Goal: Task Accomplishment & Management: Complete application form

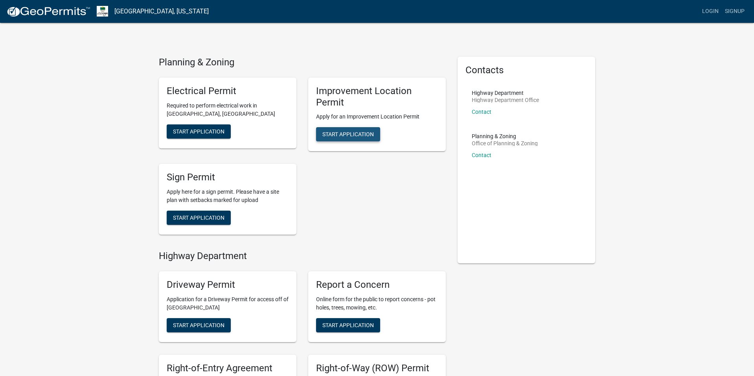
click at [356, 129] on button "Start Application" at bounding box center [348, 134] width 64 height 14
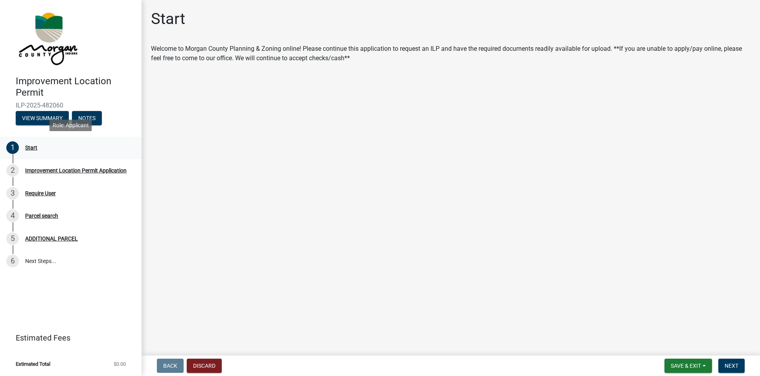
click at [28, 148] on div "Start" at bounding box center [31, 148] width 12 height 6
click at [41, 169] on div "Improvement Location Permit Application" at bounding box center [75, 171] width 101 height 6
click at [41, 170] on div "Improvement Location Permit Application" at bounding box center [75, 171] width 101 height 6
click at [26, 147] on div "Start" at bounding box center [31, 148] width 12 height 6
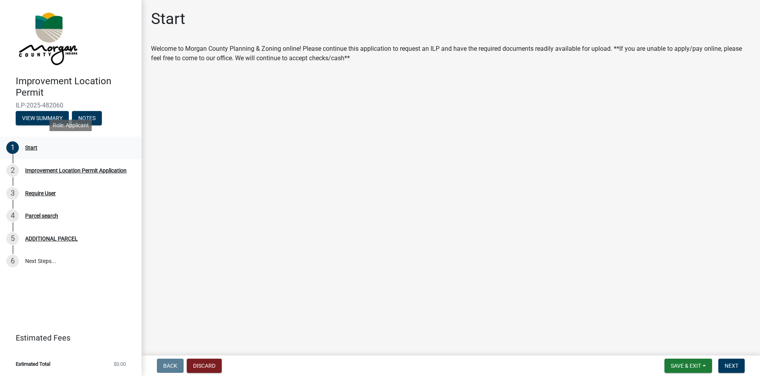
click at [26, 147] on div "Start" at bounding box center [31, 148] width 12 height 6
click at [15, 148] on div "1" at bounding box center [12, 147] width 13 height 13
click at [735, 365] on span "Next" at bounding box center [732, 365] width 14 height 6
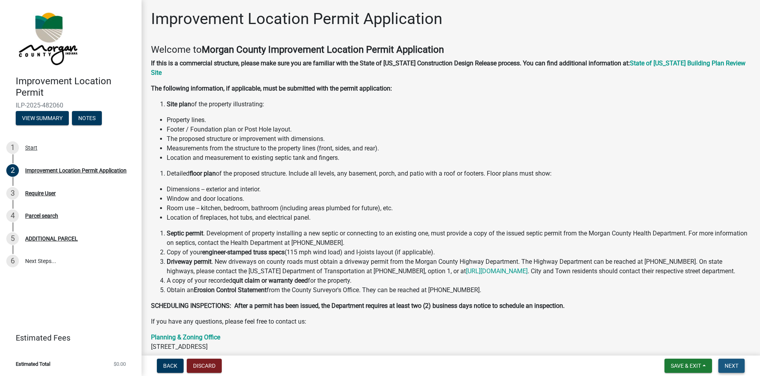
click at [733, 362] on span "Next" at bounding box center [732, 365] width 14 height 6
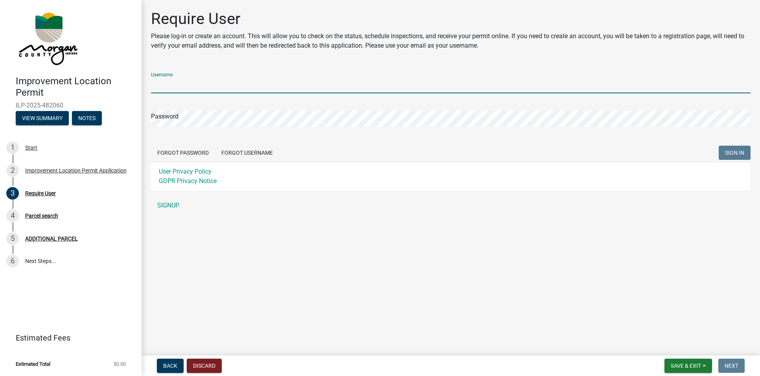
type input "Chrishelton"
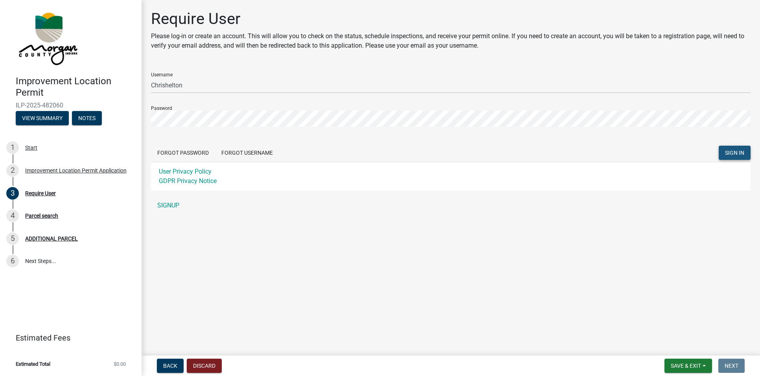
click at [733, 151] on span "SIGN IN" at bounding box center [734, 152] width 19 height 6
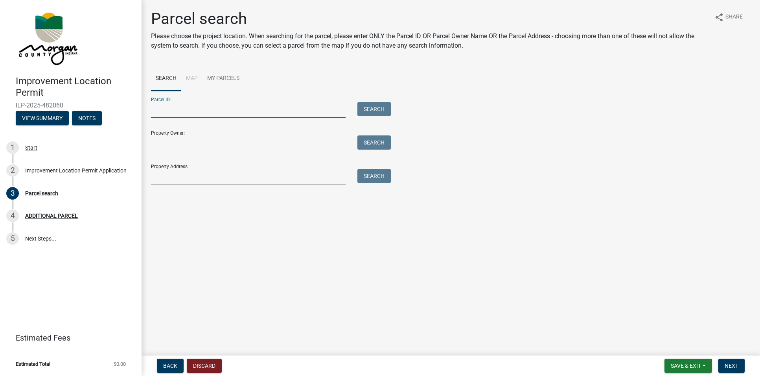
click at [225, 107] on input "Parcel ID:" at bounding box center [248, 110] width 195 height 16
type input "2"
click at [237, 173] on input "Property Address:" at bounding box center [248, 177] width 195 height 16
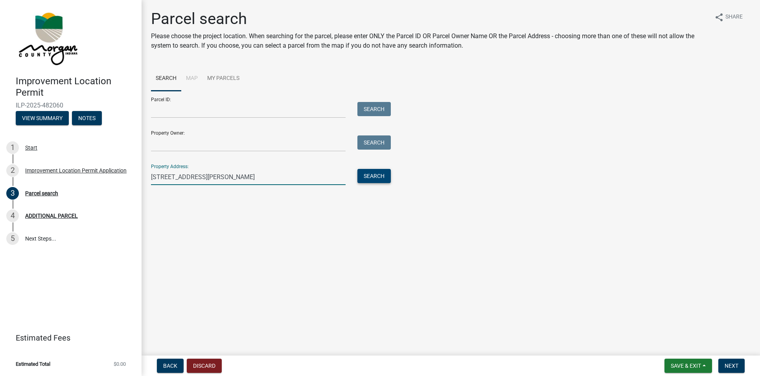
type input "[STREET_ADDRESS][PERSON_NAME]"
click at [374, 173] on button "Search" at bounding box center [373, 176] width 33 height 14
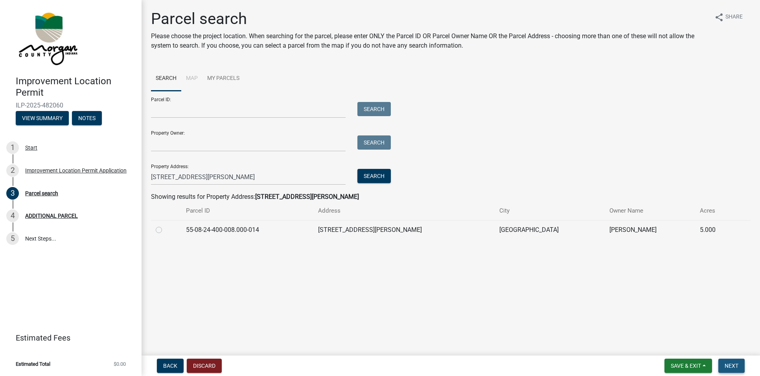
click at [731, 365] on span "Next" at bounding box center [732, 365] width 14 height 6
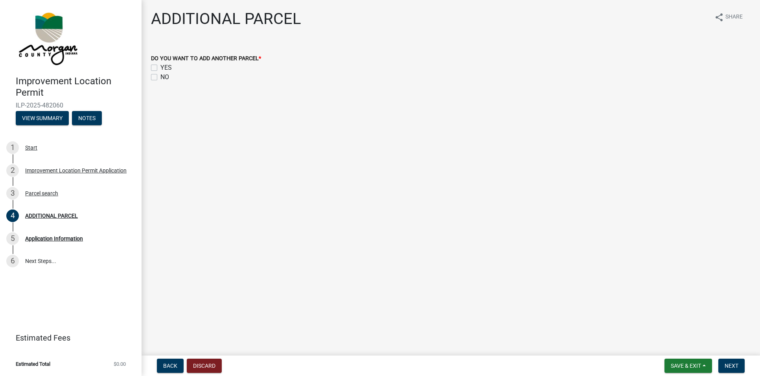
click at [160, 77] on label "NO" at bounding box center [164, 76] width 9 height 9
click at [160, 77] on input "NO" at bounding box center [162, 74] width 5 height 5
checkbox input "true"
checkbox input "false"
checkbox input "true"
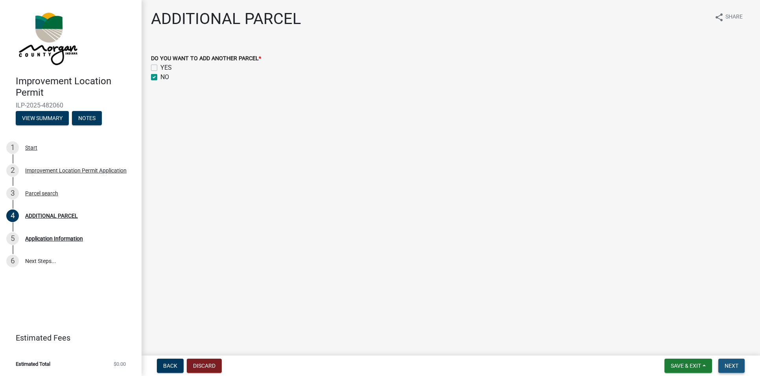
click at [739, 367] on button "Next" at bounding box center [732, 365] width 26 height 14
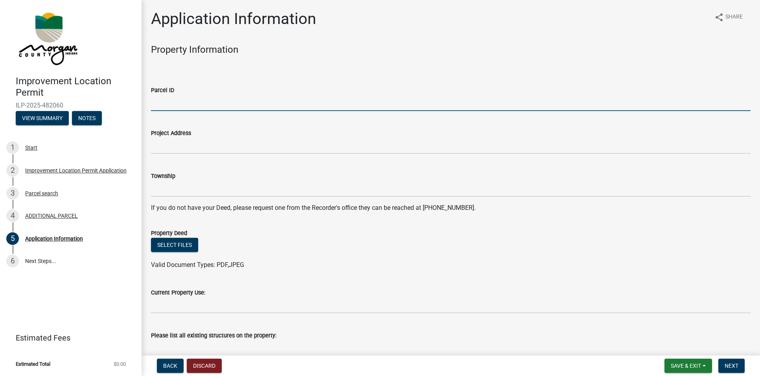
click at [184, 102] on input "Parcel ID" at bounding box center [451, 103] width 600 height 16
type input "050-08-24-400-008"
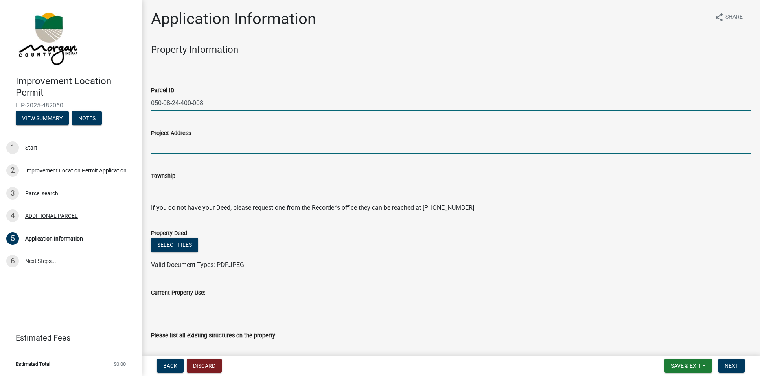
click at [206, 147] on input "Project Address" at bounding box center [451, 146] width 600 height 16
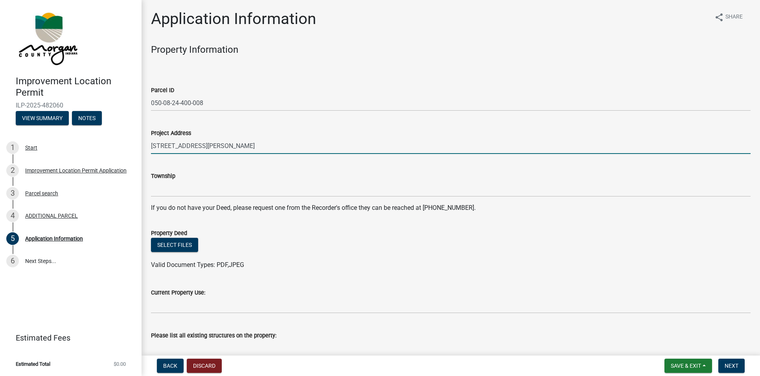
type input "[STREET_ADDRESS][PERSON_NAME]"
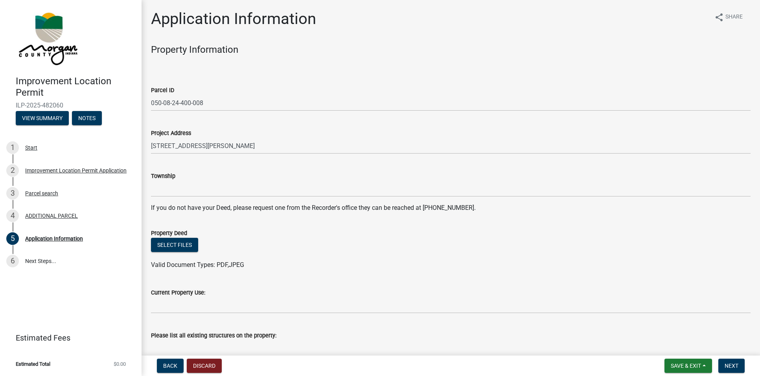
click at [175, 170] on div "Township" at bounding box center [451, 178] width 600 height 37
click at [172, 179] on label "Township" at bounding box center [163, 176] width 24 height 6
click at [172, 181] on input "Township" at bounding box center [451, 189] width 600 height 16
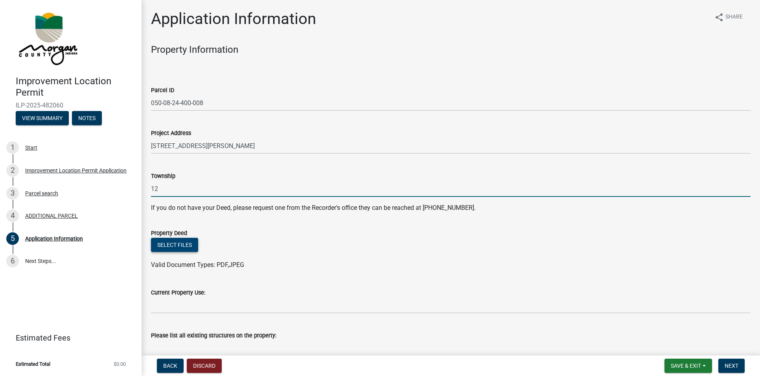
type input "12"
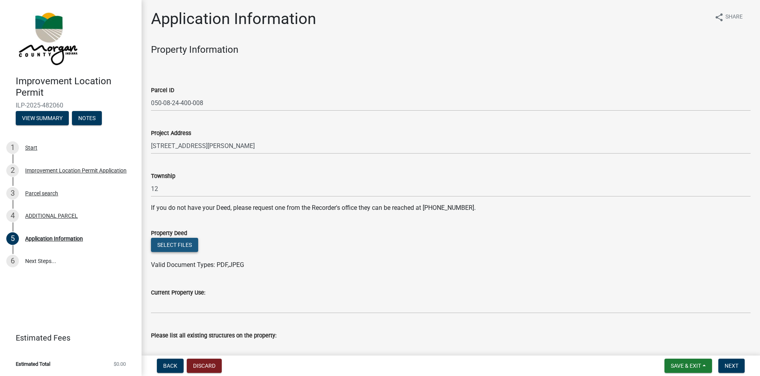
click at [186, 244] on button "Select files" at bounding box center [174, 245] width 47 height 14
click at [163, 244] on button "Select files" at bounding box center [174, 245] width 47 height 14
click at [173, 242] on button "Select files" at bounding box center [174, 245] width 47 height 14
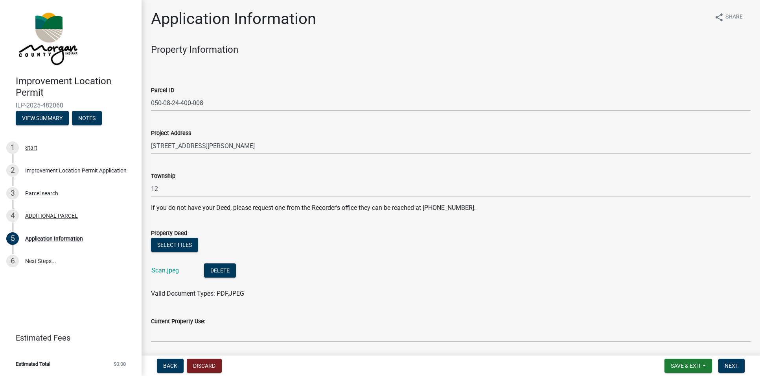
click at [364, 257] on li "Scan.jpeg Delete" at bounding box center [451, 271] width 600 height 29
click at [165, 271] on link "Scan.jpeg" at bounding box center [165, 269] width 28 height 7
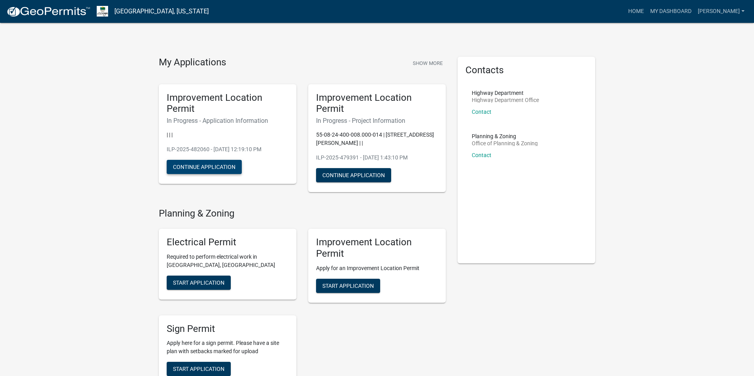
click at [191, 169] on button "Continue Application" at bounding box center [204, 167] width 75 height 14
click at [352, 172] on button "Continue Application" at bounding box center [353, 175] width 75 height 14
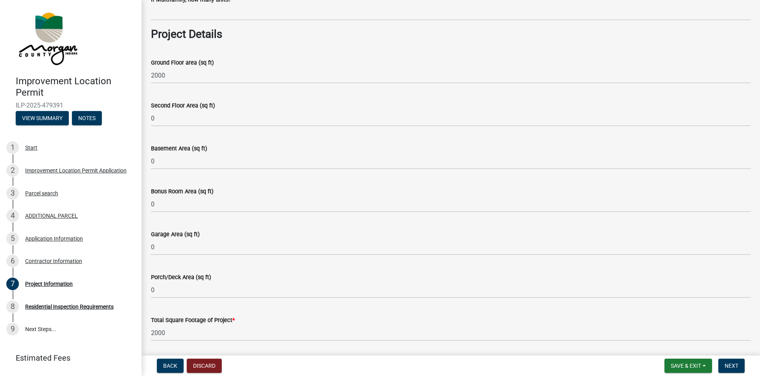
scroll to position [258, 0]
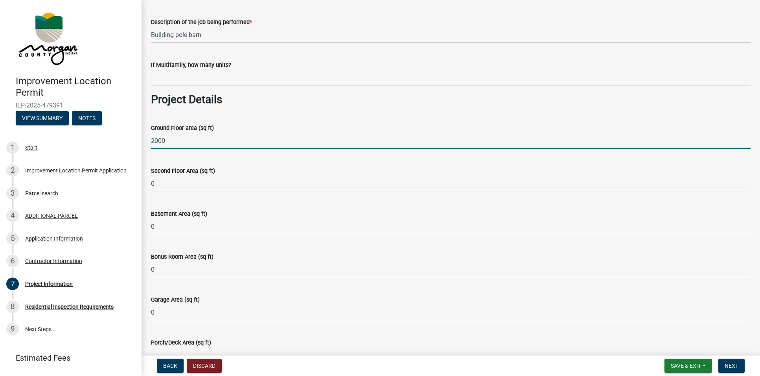
drag, startPoint x: 166, startPoint y: 140, endPoint x: 176, endPoint y: 140, distance: 10.6
click at [166, 140] on input "2000" at bounding box center [451, 141] width 600 height 16
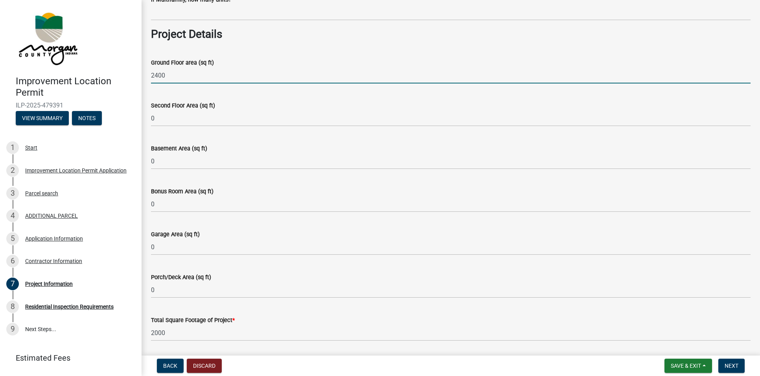
scroll to position [382, 0]
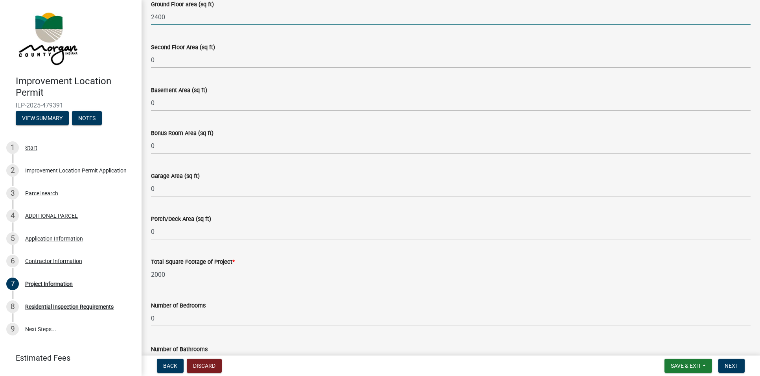
type input "2400"
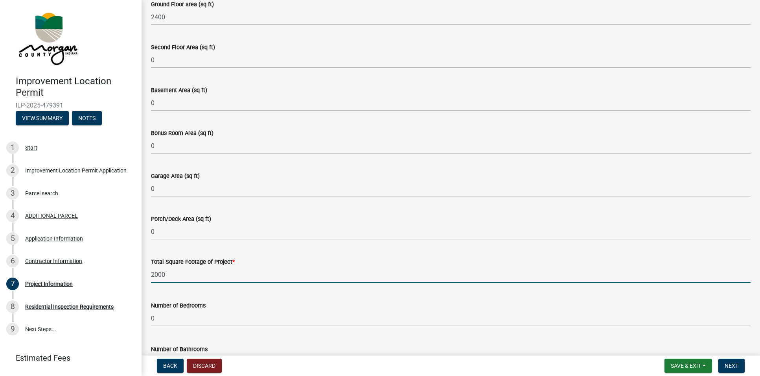
click at [169, 275] on input "2000" at bounding box center [451, 274] width 600 height 16
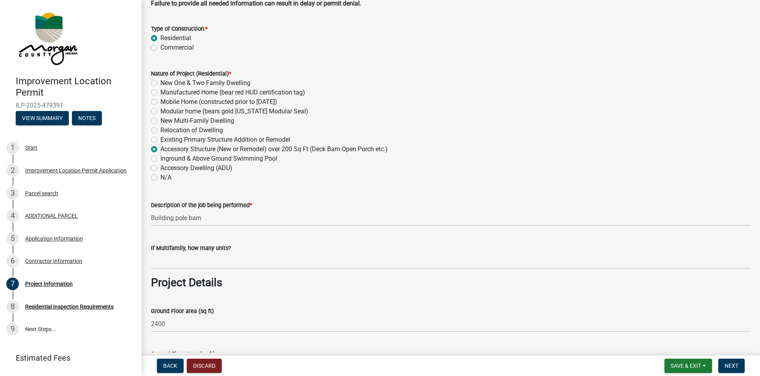
scroll to position [0, 0]
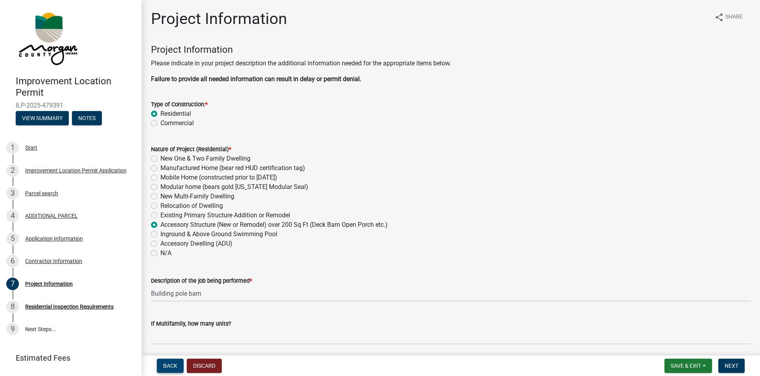
type input "2400"
click at [173, 361] on button "Back" at bounding box center [170, 365] width 27 height 14
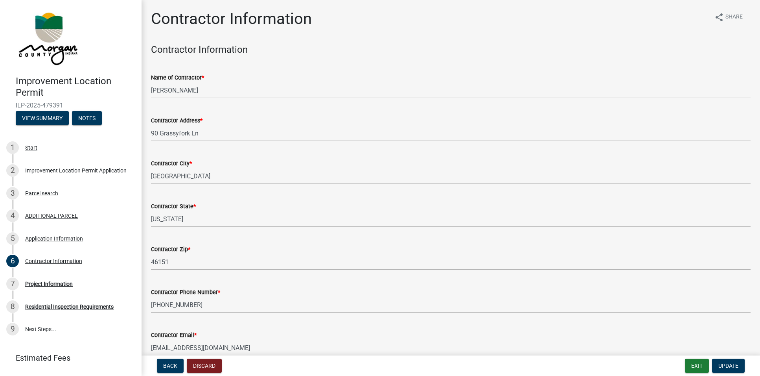
scroll to position [40, 0]
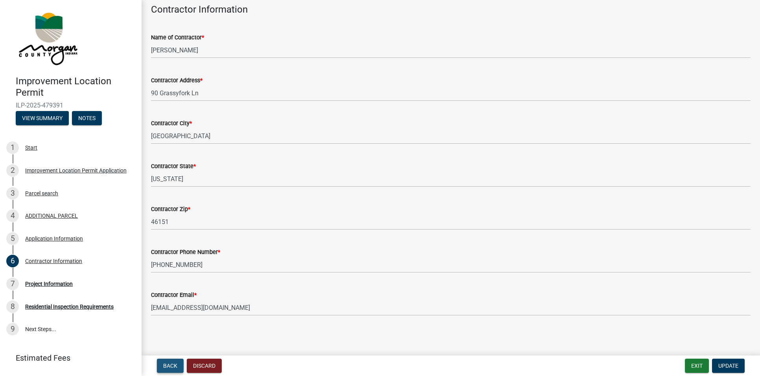
click at [166, 364] on span "Back" at bounding box center [170, 365] width 14 height 6
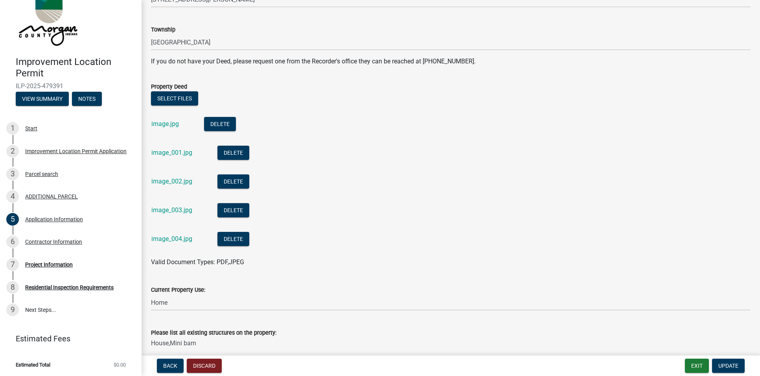
scroll to position [303, 0]
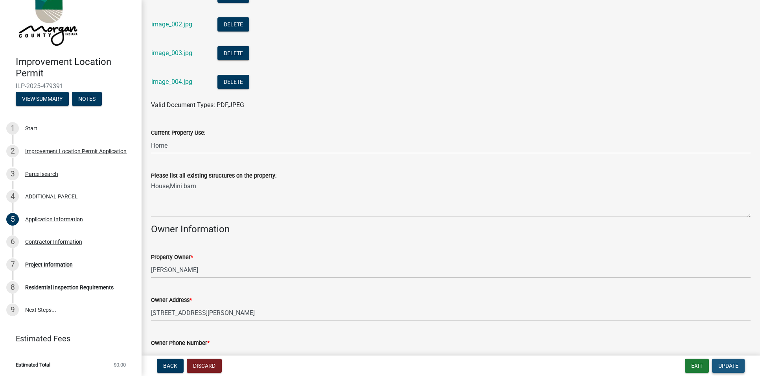
click at [733, 364] on span "Update" at bounding box center [729, 365] width 20 height 6
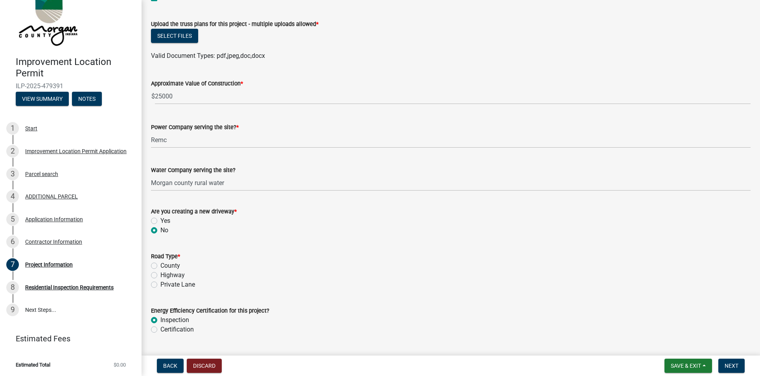
scroll to position [861, 0]
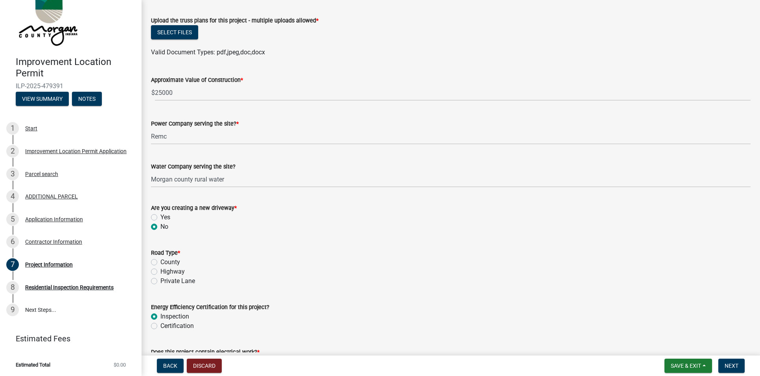
click at [160, 260] on label "County" at bounding box center [170, 261] width 20 height 9
click at [160, 260] on input "County" at bounding box center [162, 259] width 5 height 5
radio input "true"
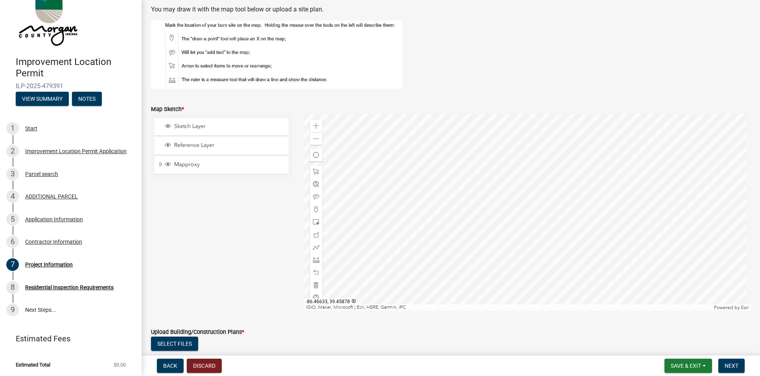
scroll to position [1544, 0]
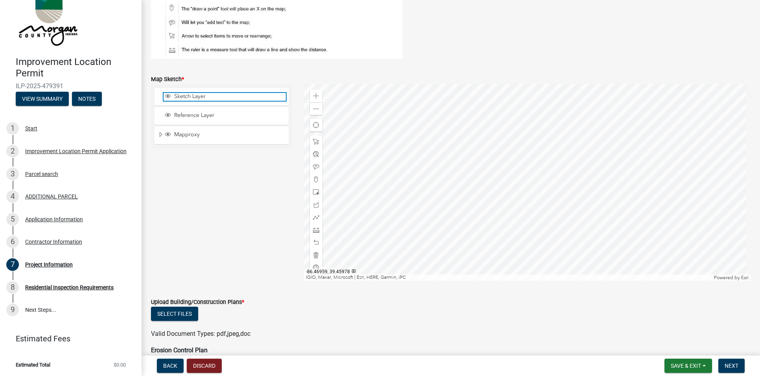
click at [190, 95] on span "Sketch Layer" at bounding box center [229, 96] width 114 height 7
click at [256, 95] on span "Sketch Layer" at bounding box center [229, 96] width 114 height 7
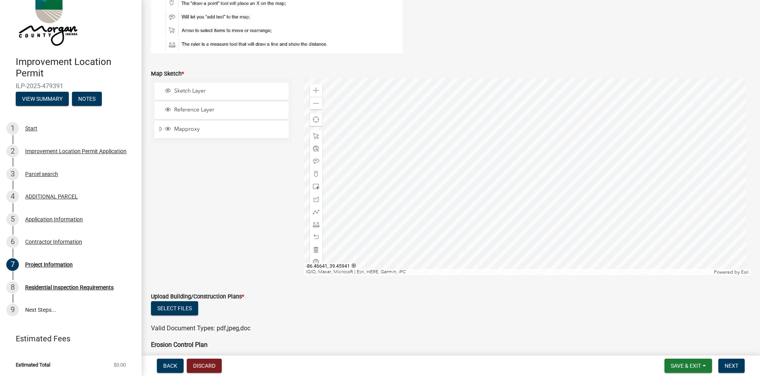
scroll to position [1551, 0]
click at [317, 184] on span at bounding box center [316, 185] width 6 height 6
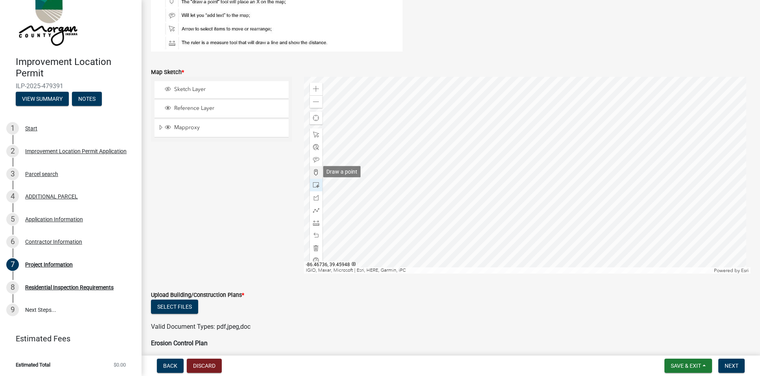
click at [313, 169] on span at bounding box center [316, 172] width 6 height 6
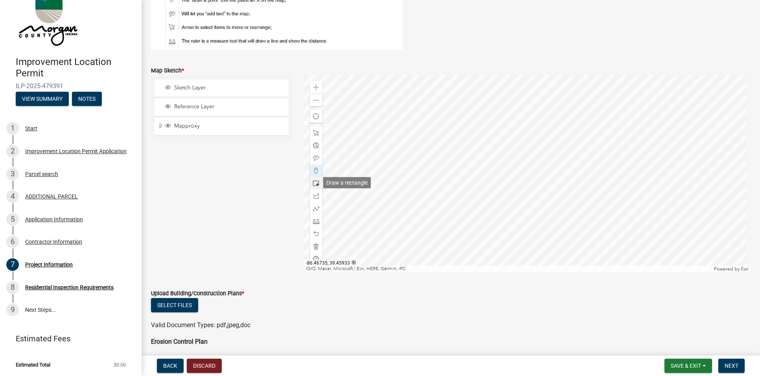
click at [316, 183] on span at bounding box center [316, 183] width 6 height 6
click at [316, 220] on span at bounding box center [316, 221] width 6 height 6
click at [313, 218] on span at bounding box center [316, 221] width 6 height 6
click at [314, 231] on span at bounding box center [316, 233] width 6 height 6
click at [313, 231] on span at bounding box center [316, 233] width 6 height 6
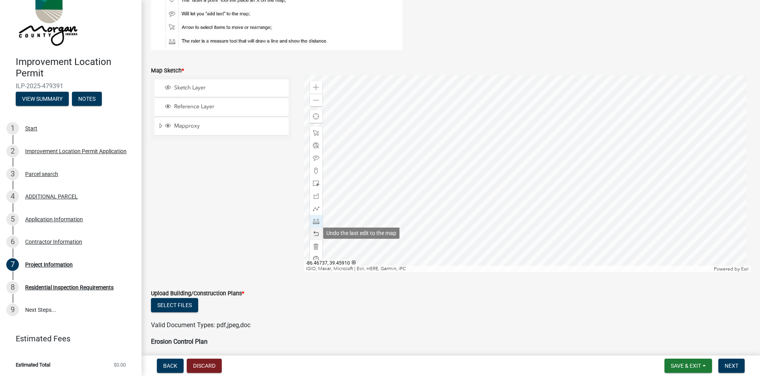
click at [319, 233] on div at bounding box center [316, 233] width 13 height 13
click at [315, 232] on span at bounding box center [316, 233] width 6 height 6
click at [315, 231] on span at bounding box center [316, 233] width 6 height 6
click at [317, 208] on span at bounding box center [316, 208] width 6 height 6
click at [320, 204] on div at bounding box center [316, 208] width 13 height 13
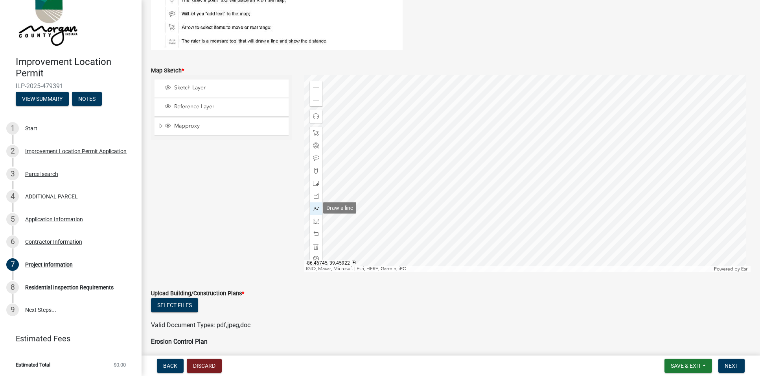
click at [321, 208] on div "Zoom in Zoom out Find my location IGIO, Maxar, Microsoft | Esri, HERE, Garmin, …" at bounding box center [527, 173] width 447 height 197
click at [319, 207] on div at bounding box center [316, 208] width 13 height 13
click at [314, 218] on span at bounding box center [316, 221] width 6 height 6
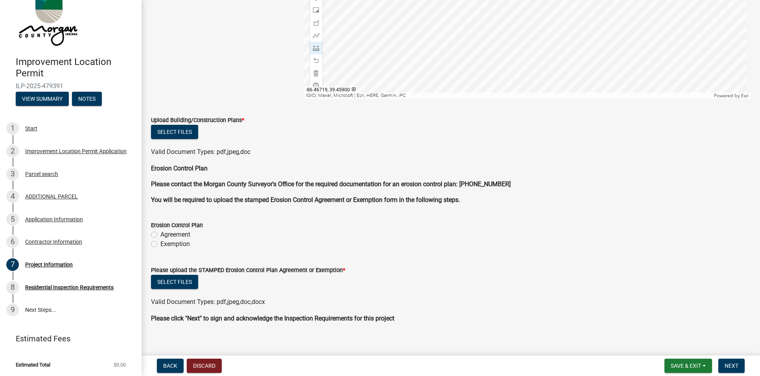
scroll to position [1727, 0]
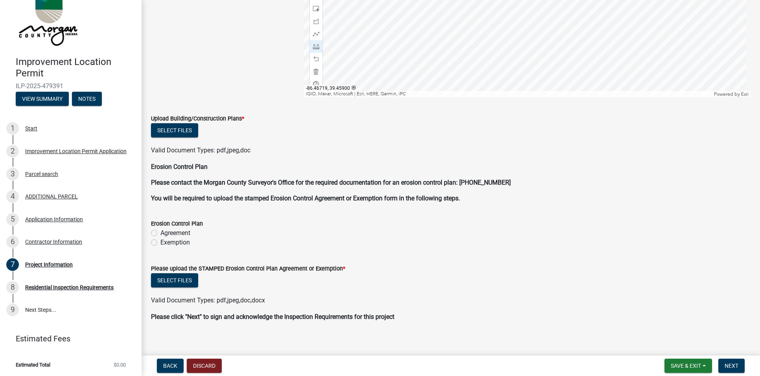
click at [160, 241] on label "Exemption" at bounding box center [174, 242] width 29 height 9
click at [160, 241] on input "Exemption" at bounding box center [162, 240] width 5 height 5
radio input "true"
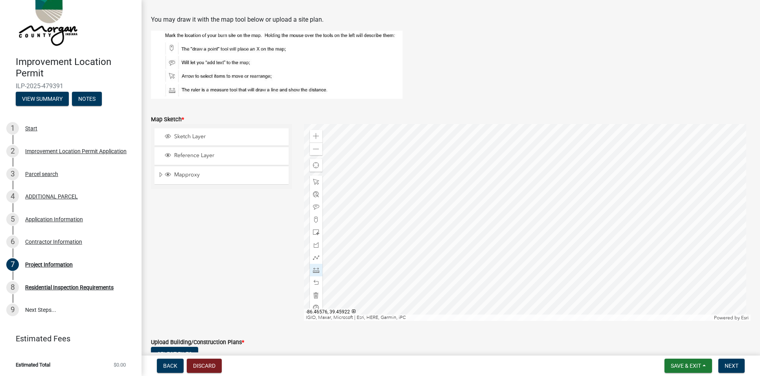
scroll to position [1502, 0]
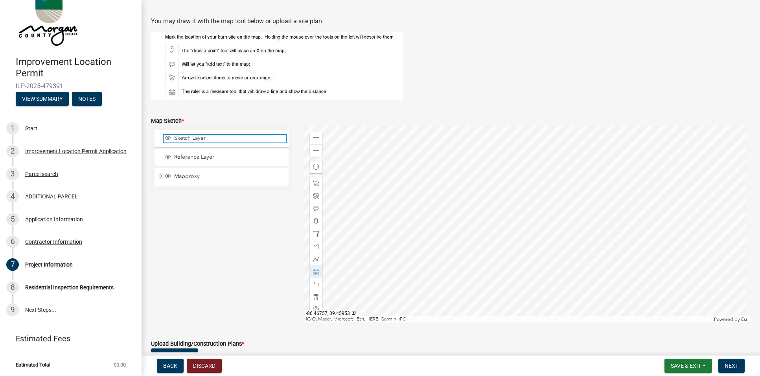
click at [204, 136] on span "Sketch Layer" at bounding box center [229, 137] width 114 height 7
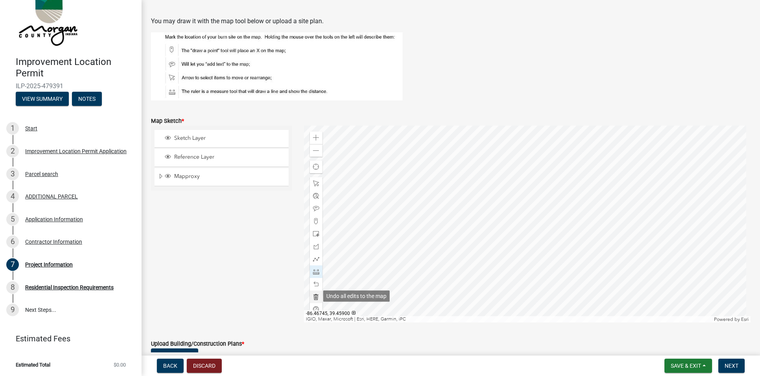
click at [313, 296] on span at bounding box center [316, 296] width 6 height 6
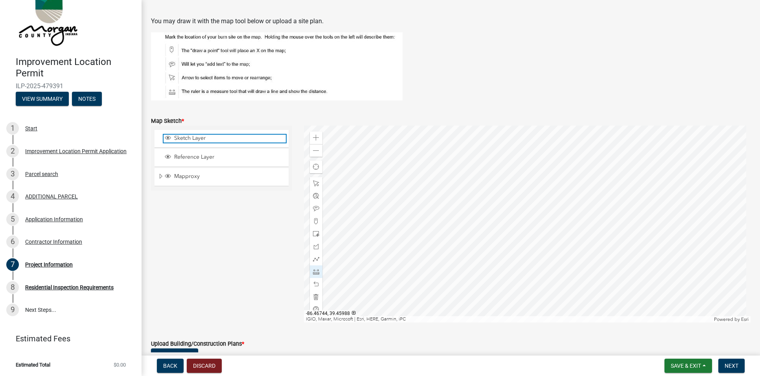
click at [206, 135] on span "Sketch Layer" at bounding box center [229, 137] width 114 height 7
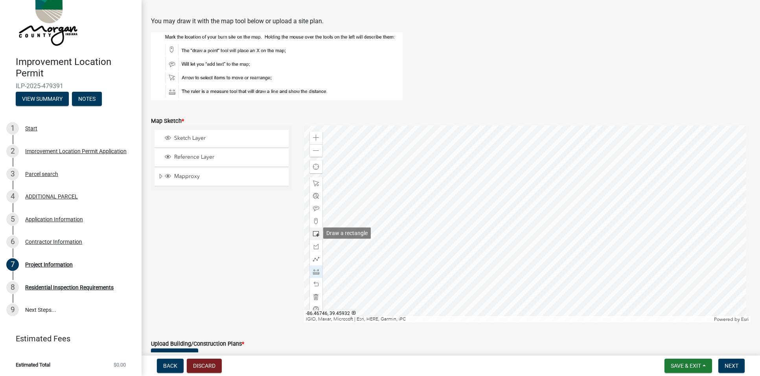
click at [315, 232] on span at bounding box center [316, 233] width 6 height 6
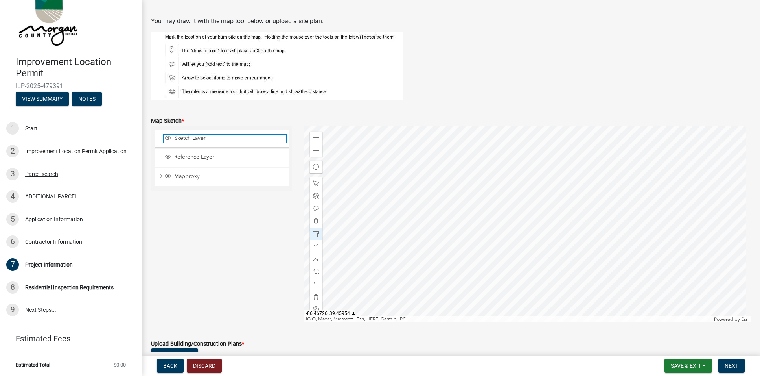
click at [200, 136] on span "Sketch Layer" at bounding box center [229, 137] width 114 height 7
click at [313, 208] on span at bounding box center [316, 208] width 6 height 6
click at [693, 364] on span "Save & Exit" at bounding box center [686, 365] width 30 height 6
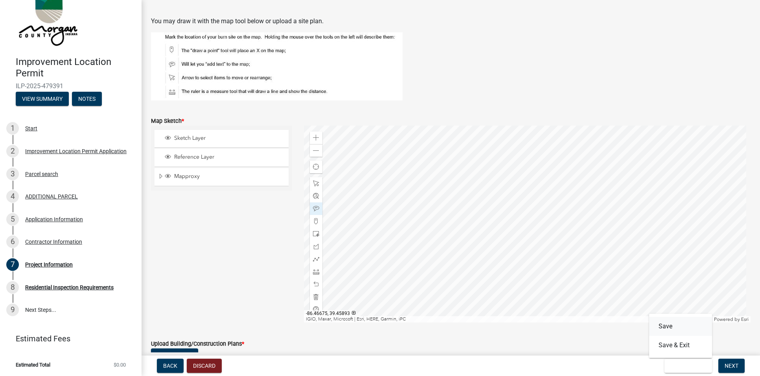
click at [667, 327] on button "Save" at bounding box center [680, 326] width 63 height 19
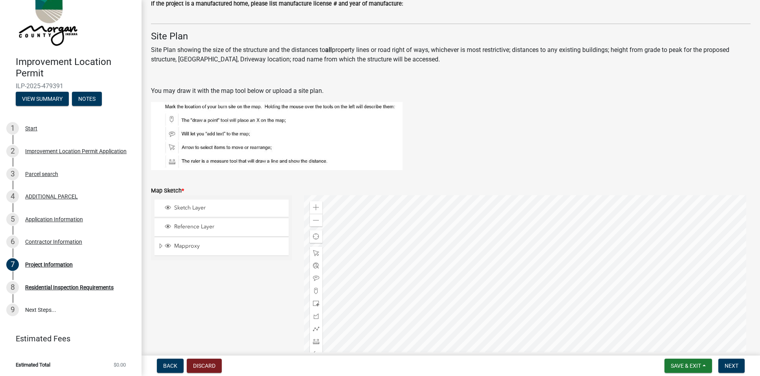
scroll to position [1434, 0]
click at [316, 339] on span at bounding box center [316, 339] width 6 height 6
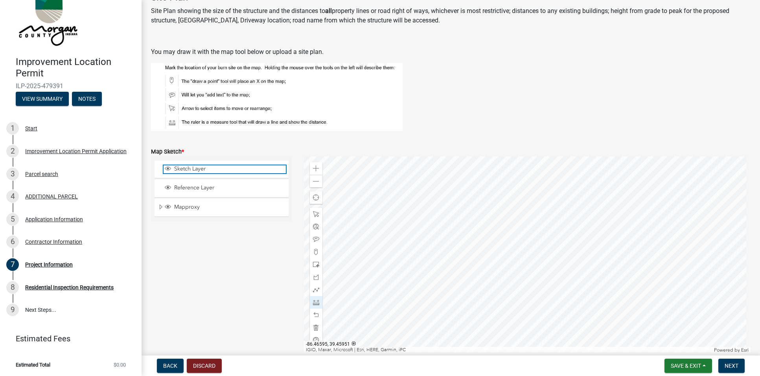
click at [201, 165] on span "Sketch Layer" at bounding box center [229, 168] width 114 height 7
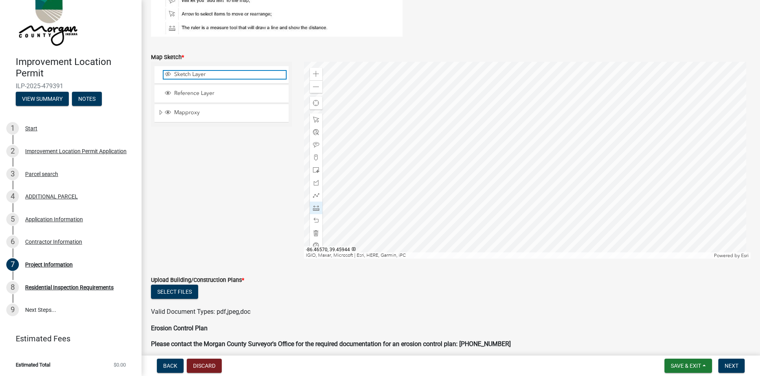
scroll to position [1564, 0]
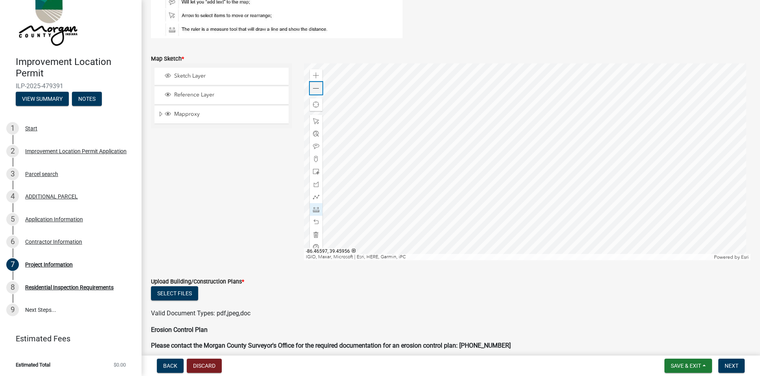
click at [316, 88] on span at bounding box center [316, 88] width 6 height 6
click at [313, 74] on span at bounding box center [316, 75] width 6 height 6
click at [218, 74] on span "Sketch Layer" at bounding box center [229, 75] width 114 height 7
click at [317, 219] on span at bounding box center [316, 222] width 6 height 6
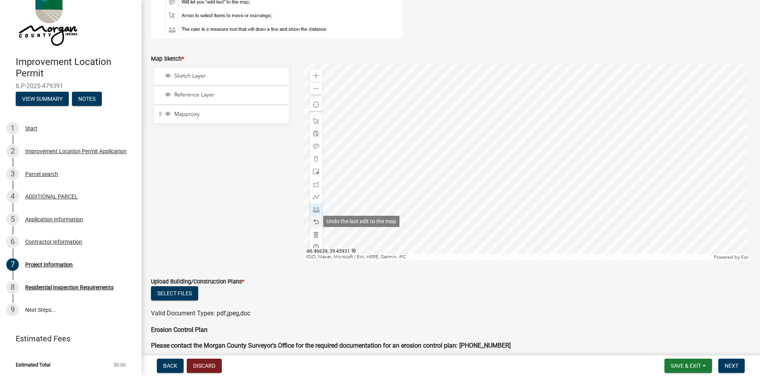
click at [315, 217] on div at bounding box center [316, 222] width 13 height 13
click at [314, 231] on span at bounding box center [316, 234] width 6 height 6
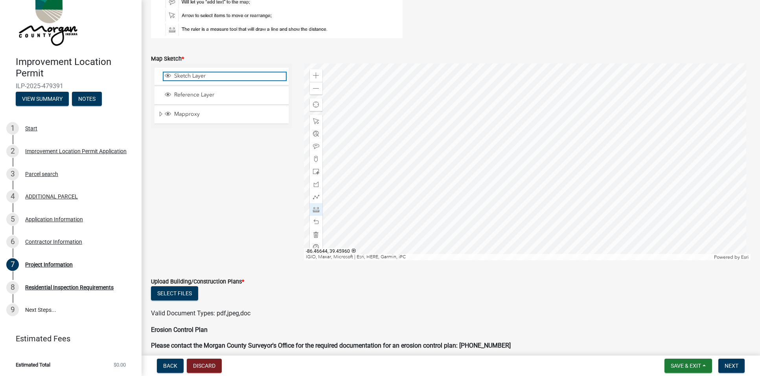
click at [227, 76] on span "Sketch Layer" at bounding box center [229, 75] width 114 height 7
click at [184, 75] on span "Sketch Layer" at bounding box center [229, 75] width 114 height 7
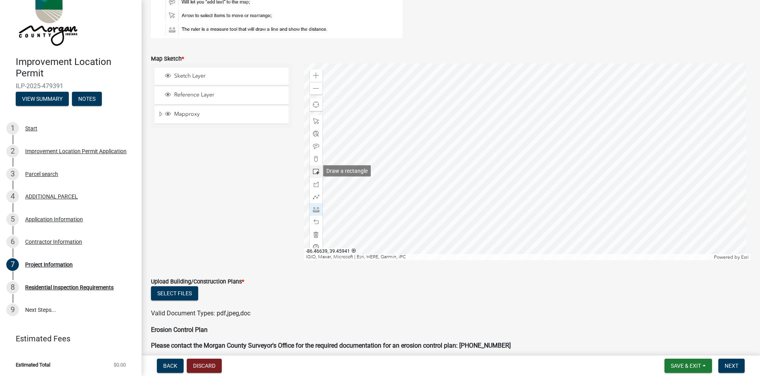
click at [315, 172] on span at bounding box center [316, 171] width 6 height 6
click at [317, 208] on span at bounding box center [316, 209] width 6 height 6
click at [315, 221] on span at bounding box center [316, 222] width 6 height 6
click at [315, 219] on span at bounding box center [316, 222] width 6 height 6
click at [317, 169] on span at bounding box center [316, 171] width 6 height 6
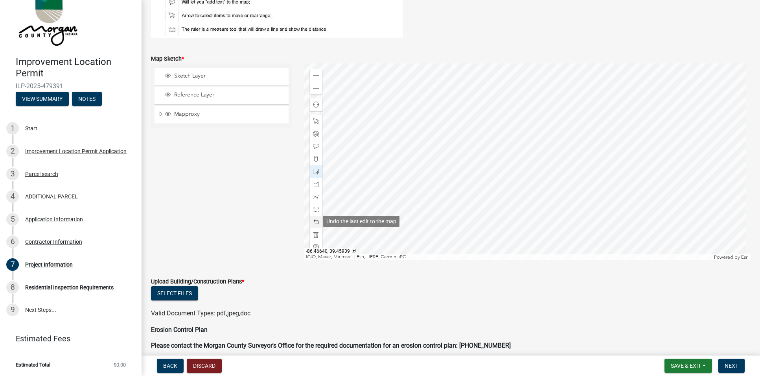
click at [315, 219] on span at bounding box center [316, 222] width 6 height 6
click at [318, 120] on div at bounding box center [316, 121] width 13 height 13
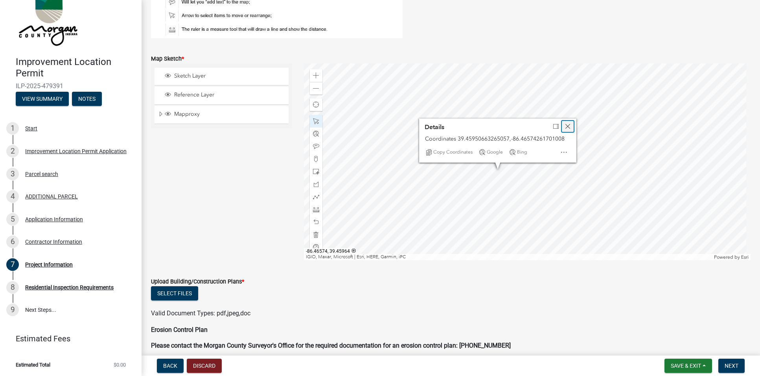
click at [567, 124] on span "Close" at bounding box center [568, 126] width 6 height 6
click at [316, 118] on span at bounding box center [316, 121] width 6 height 6
click at [575, 122] on span "Close" at bounding box center [578, 123] width 6 height 6
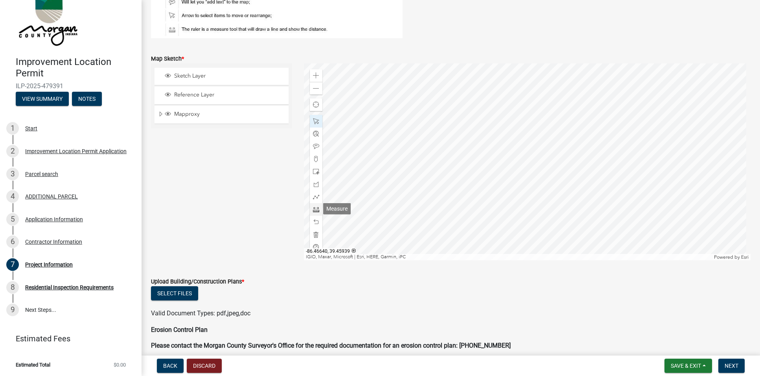
click at [318, 208] on div at bounding box center [316, 209] width 13 height 13
click at [316, 219] on span at bounding box center [316, 222] width 6 height 6
click at [315, 219] on span at bounding box center [316, 222] width 6 height 6
click at [316, 120] on span at bounding box center [316, 121] width 6 height 6
click at [315, 207] on span at bounding box center [316, 209] width 6 height 6
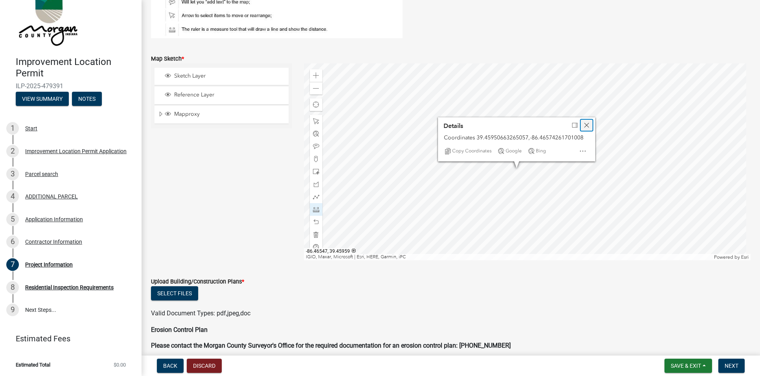
click at [586, 124] on span "Close" at bounding box center [587, 125] width 6 height 6
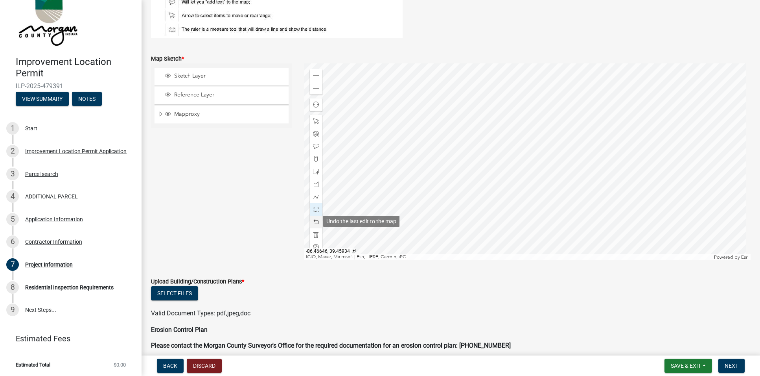
click at [315, 221] on span at bounding box center [316, 222] width 6 height 6
click at [318, 221] on div at bounding box center [316, 222] width 13 height 13
click at [317, 120] on span at bounding box center [316, 121] width 6 height 6
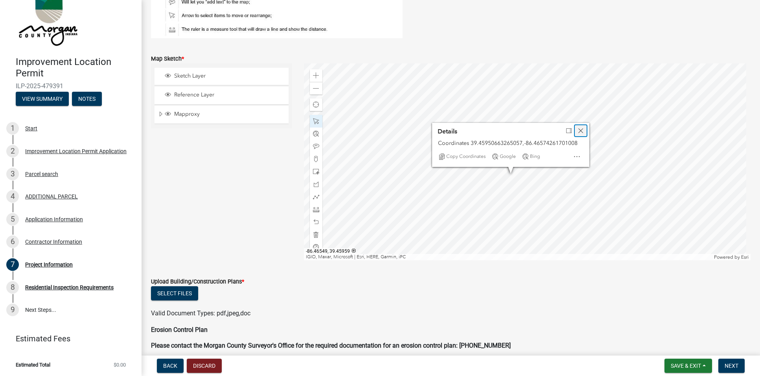
click at [580, 130] on span "Close" at bounding box center [581, 130] width 6 height 6
click at [313, 207] on span at bounding box center [316, 209] width 6 height 6
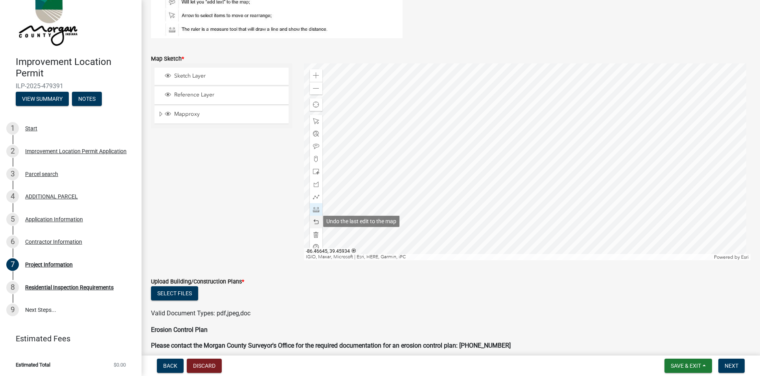
click at [317, 219] on span at bounding box center [316, 222] width 6 height 6
click at [313, 219] on span at bounding box center [316, 222] width 6 height 6
click at [317, 122] on span at bounding box center [316, 121] width 6 height 6
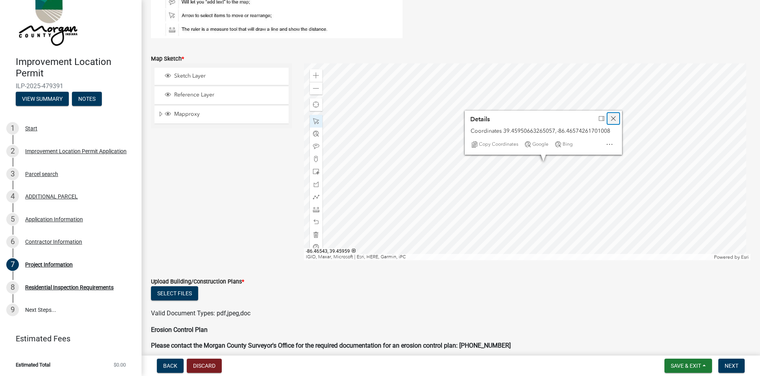
click at [610, 116] on span "Close" at bounding box center [613, 118] width 6 height 6
click at [318, 209] on div at bounding box center [316, 209] width 13 height 13
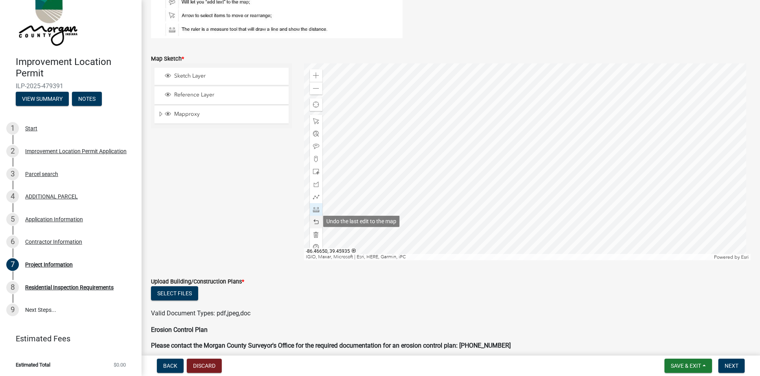
click at [314, 219] on span at bounding box center [316, 222] width 6 height 6
drag, startPoint x: 314, startPoint y: 218, endPoint x: 317, endPoint y: 194, distance: 24.1
click at [314, 219] on span at bounding box center [316, 222] width 6 height 6
click at [315, 121] on span at bounding box center [316, 121] width 6 height 6
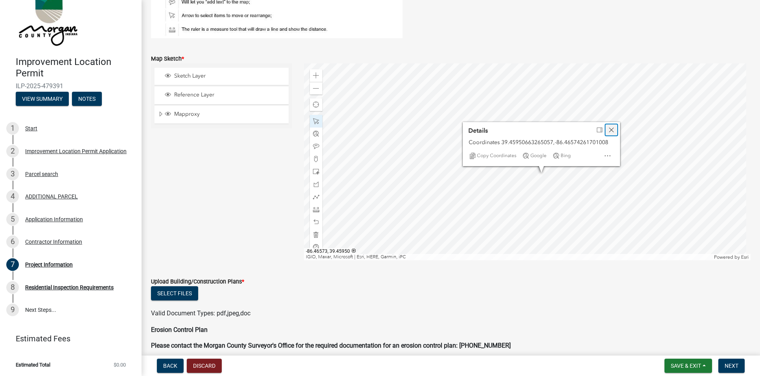
click at [608, 130] on span "Close" at bounding box center [611, 130] width 6 height 6
click at [313, 208] on span at bounding box center [316, 209] width 6 height 6
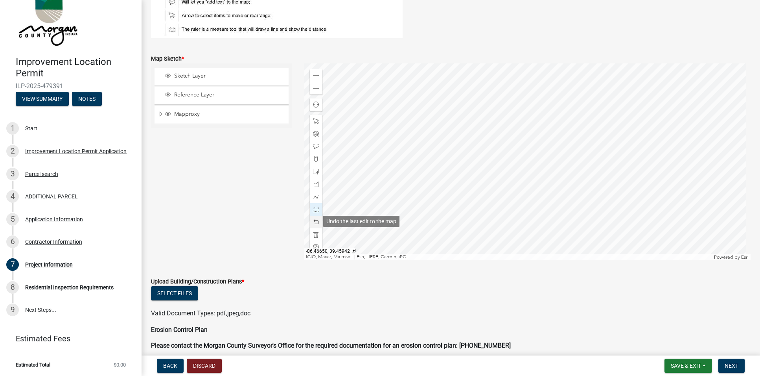
click at [315, 217] on div at bounding box center [316, 222] width 13 height 13
click at [318, 219] on div at bounding box center [316, 222] width 13 height 13
click at [679, 366] on span "Save & Exit" at bounding box center [686, 365] width 30 height 6
click at [667, 330] on button "Save" at bounding box center [680, 326] width 63 height 19
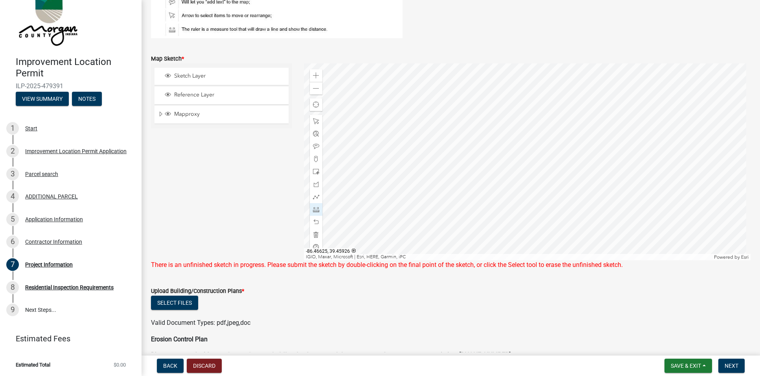
click at [204, 203] on div "Sketch Layer Reference Layer Mapproxy Roads Interstate labels Major Roads label…" at bounding box center [221, 161] width 153 height 197
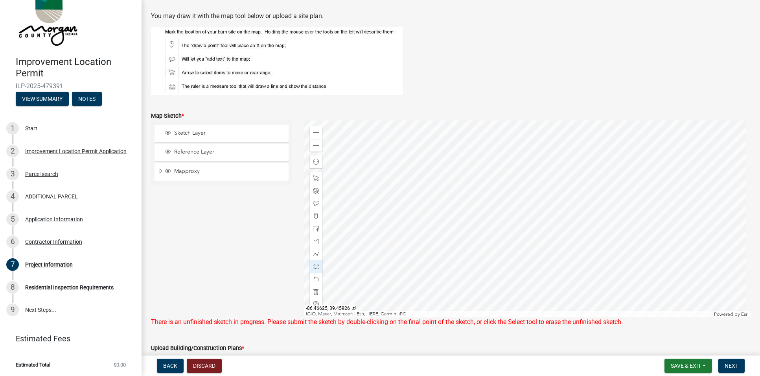
scroll to position [1509, 0]
click at [314, 199] on span at bounding box center [316, 202] width 6 height 6
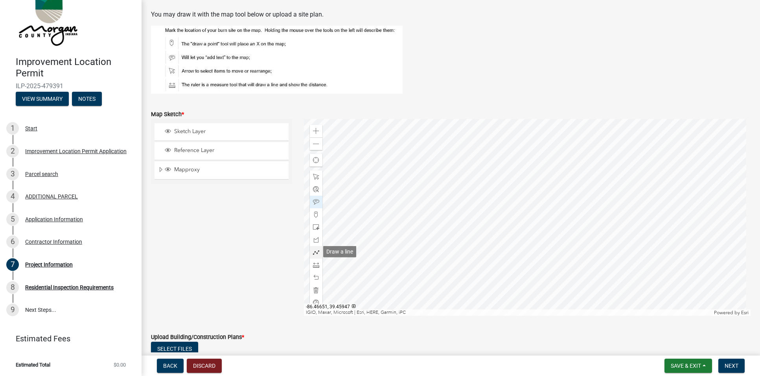
click at [313, 251] on span at bounding box center [316, 252] width 6 height 6
click at [317, 276] on span at bounding box center [316, 277] width 6 height 6
click at [313, 143] on span at bounding box center [316, 142] width 6 height 6
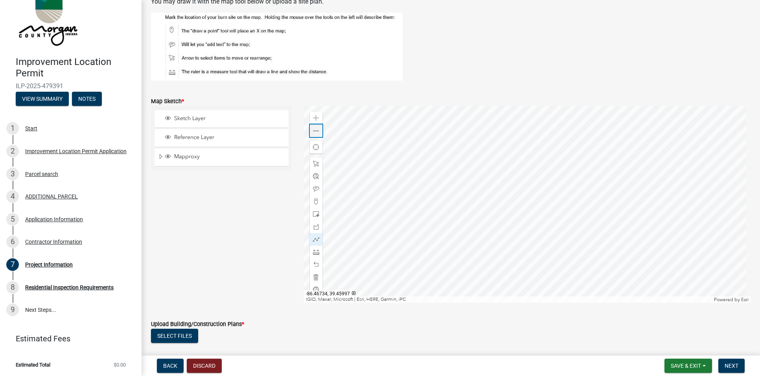
click at [315, 131] on span at bounding box center [316, 131] width 6 height 6
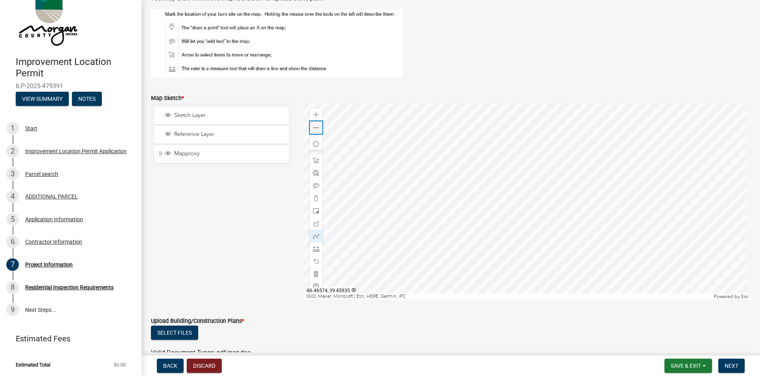
scroll to position [1517, 0]
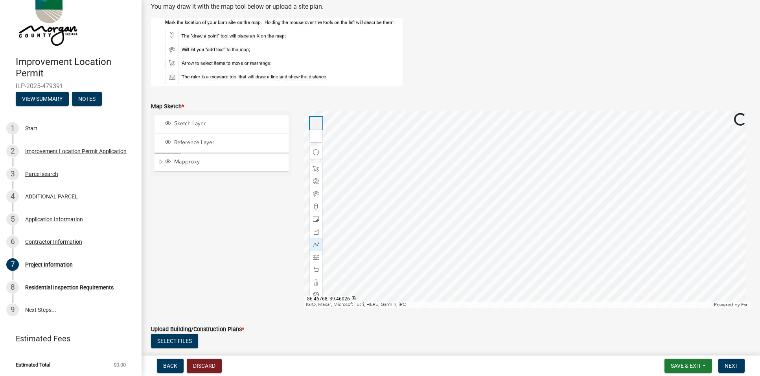
click at [319, 123] on div "Zoom in" at bounding box center [316, 123] width 13 height 13
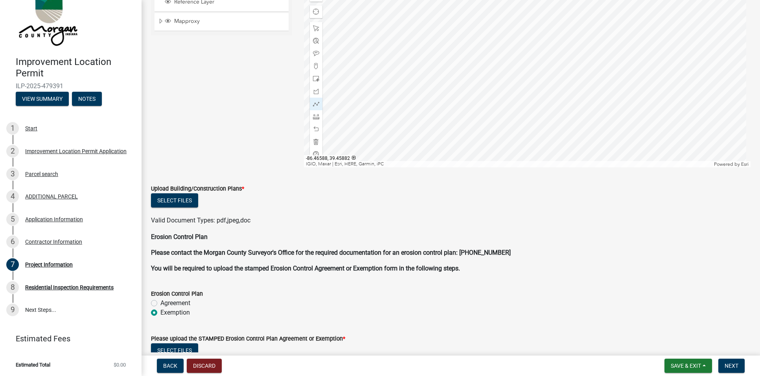
scroll to position [1539, 0]
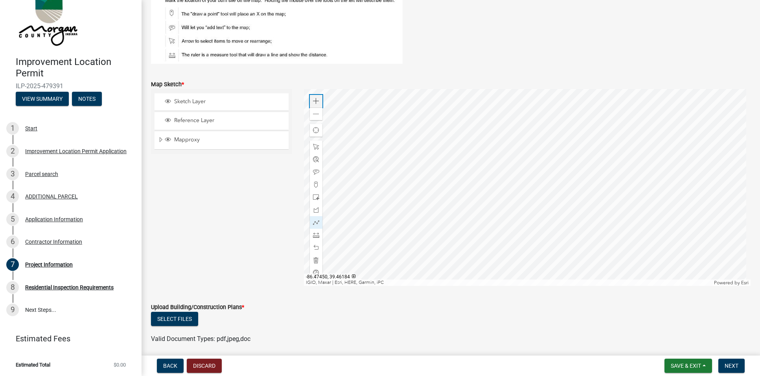
click at [314, 99] on span at bounding box center [316, 101] width 6 height 6
click at [313, 99] on span at bounding box center [316, 101] width 6 height 6
click at [316, 235] on span at bounding box center [316, 235] width 6 height 6
click at [315, 245] on span at bounding box center [316, 247] width 6 height 6
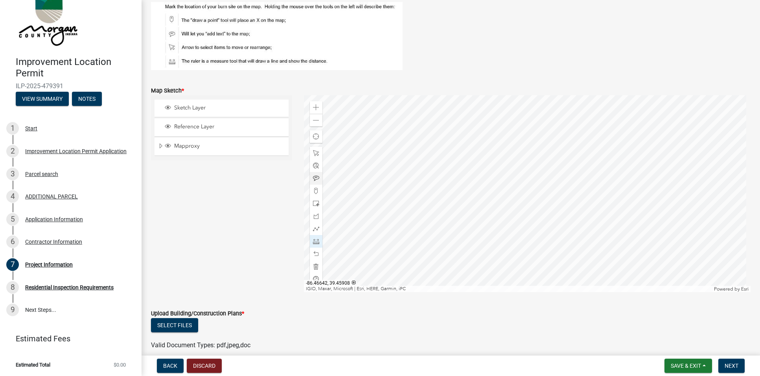
scroll to position [1531, 0]
click at [313, 108] on span at bounding box center [316, 109] width 6 height 6
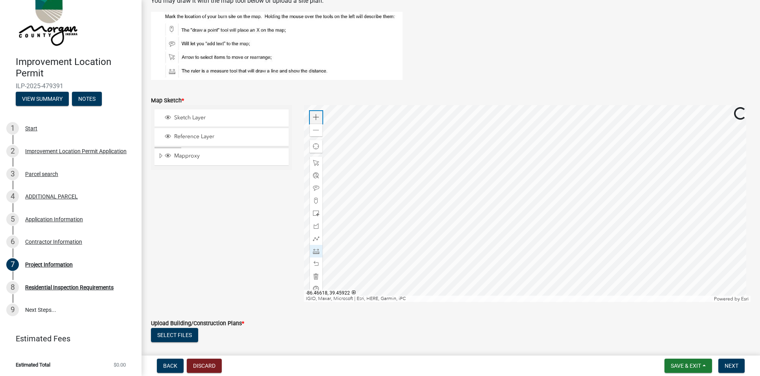
scroll to position [1467, 0]
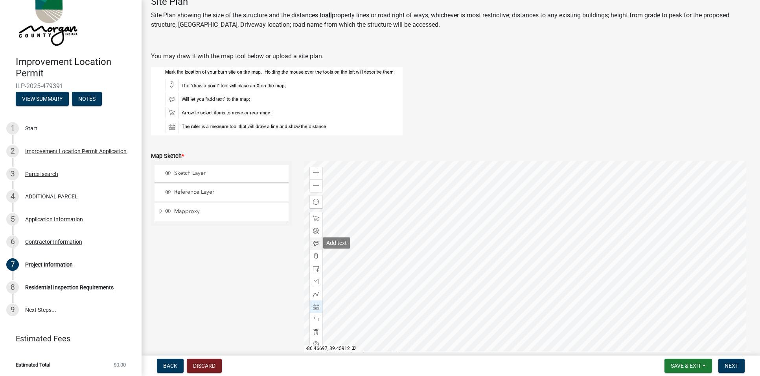
click at [316, 240] on span at bounding box center [316, 243] width 6 height 6
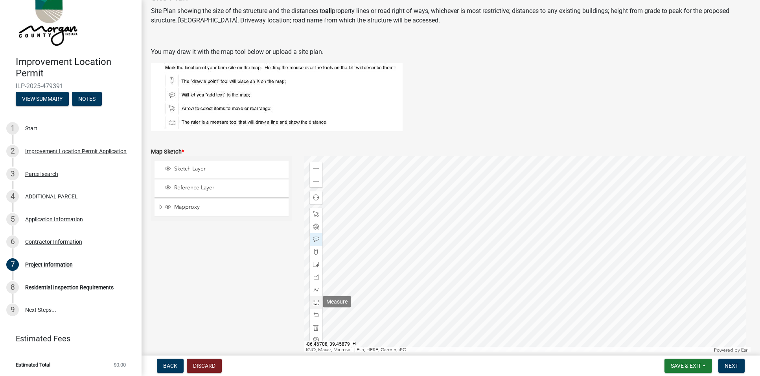
click at [314, 302] on span at bounding box center [316, 302] width 6 height 6
click at [316, 314] on span at bounding box center [316, 314] width 6 height 6
drag, startPoint x: 313, startPoint y: 238, endPoint x: 339, endPoint y: 236, distance: 26.0
click at [313, 238] on span at bounding box center [316, 239] width 6 height 6
click at [315, 302] on span at bounding box center [316, 302] width 6 height 6
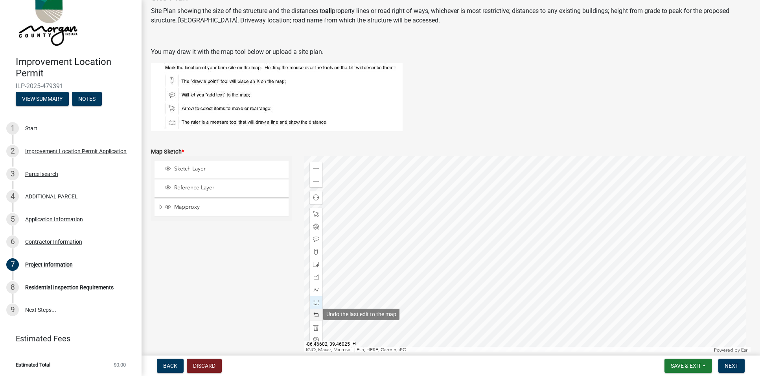
click at [315, 313] on span at bounding box center [316, 314] width 6 height 6
click at [314, 237] on span at bounding box center [316, 239] width 6 height 6
click at [316, 302] on span at bounding box center [316, 302] width 6 height 6
click at [313, 313] on span at bounding box center [316, 314] width 6 height 6
click at [313, 238] on span at bounding box center [316, 239] width 6 height 6
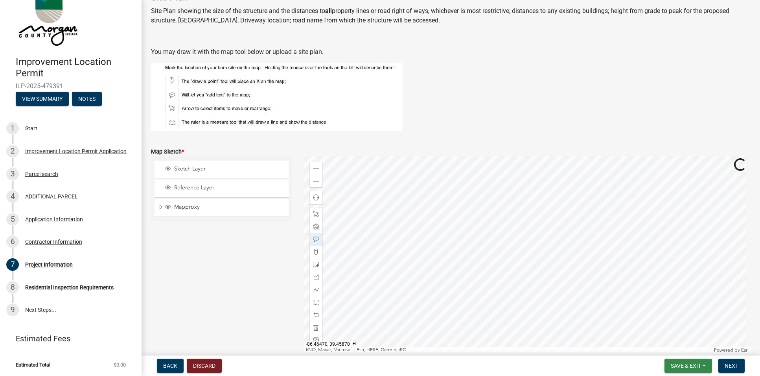
click at [684, 366] on span "Save & Exit" at bounding box center [686, 365] width 30 height 6
click at [662, 325] on button "Save" at bounding box center [680, 326] width 63 height 19
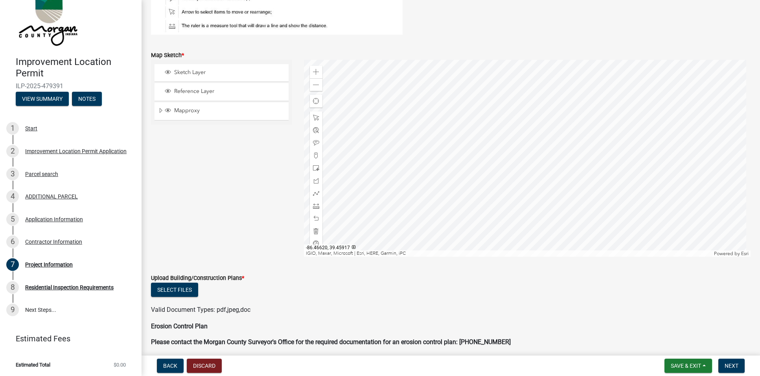
scroll to position [1570, 0]
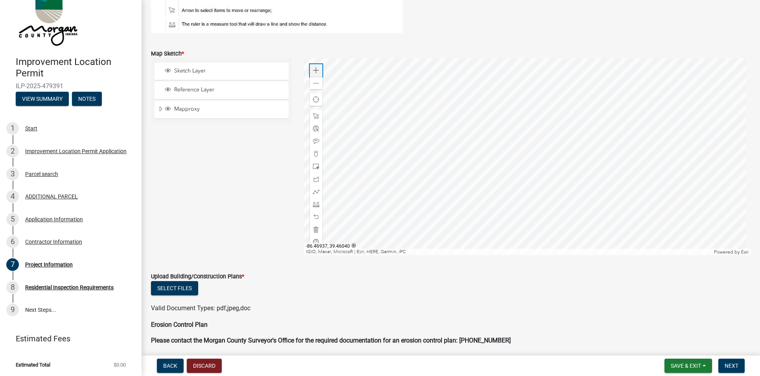
click at [316, 71] on span at bounding box center [316, 70] width 6 height 6
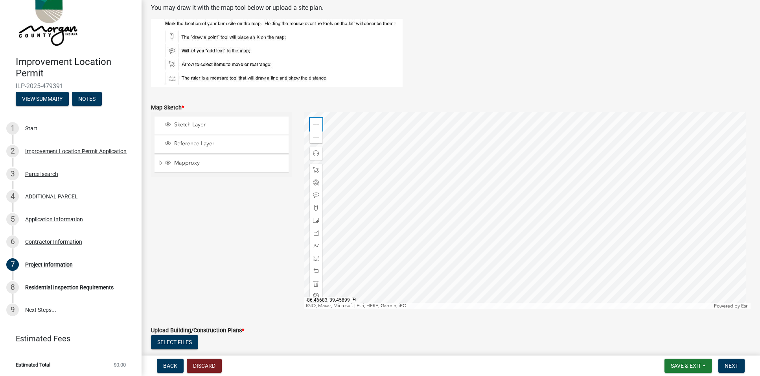
scroll to position [1569, 0]
